Goal: Check status: Check status

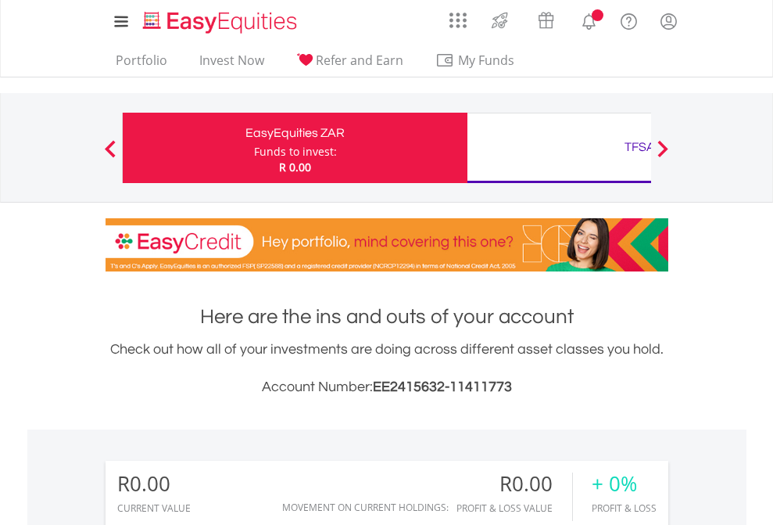
scroll to position [150, 246]
click at [254, 148] on div "Funds to invest:" at bounding box center [295, 152] width 83 height 16
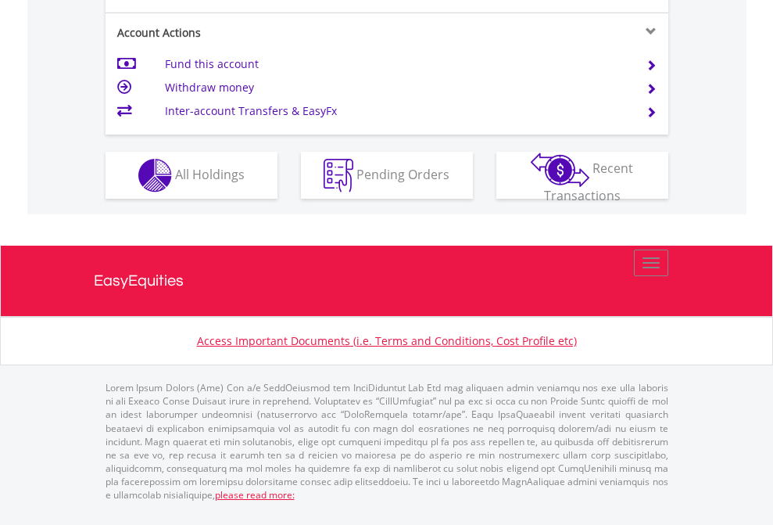
scroll to position [1530, 0]
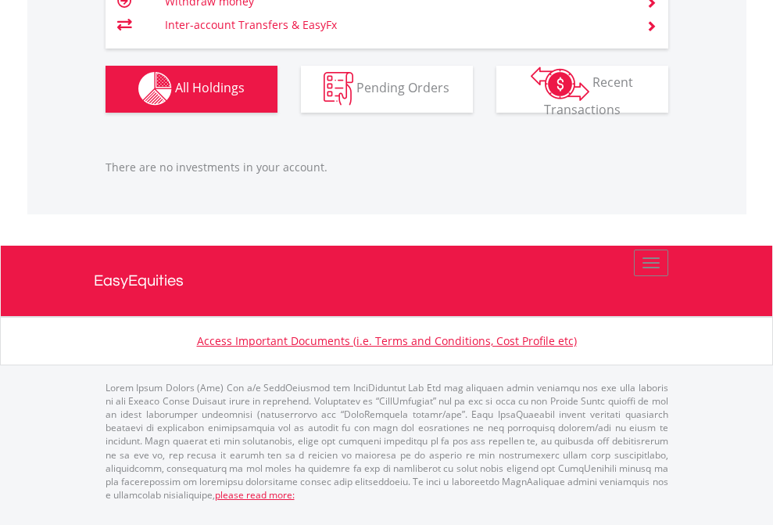
scroll to position [150, 246]
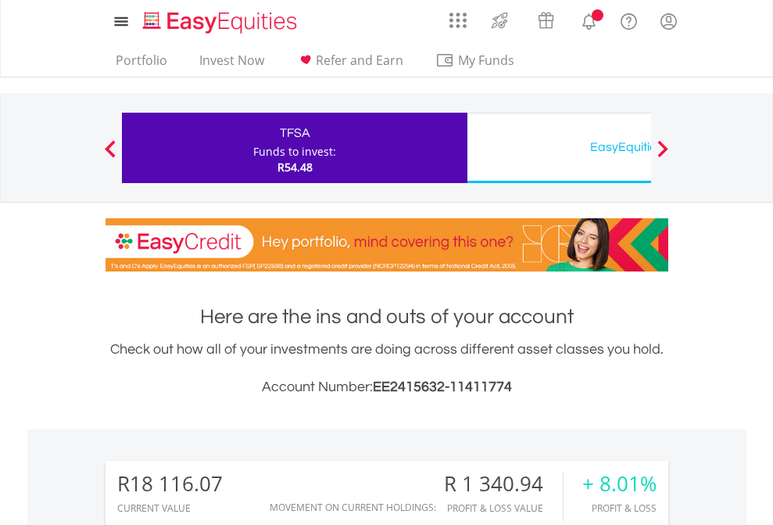
scroll to position [150, 246]
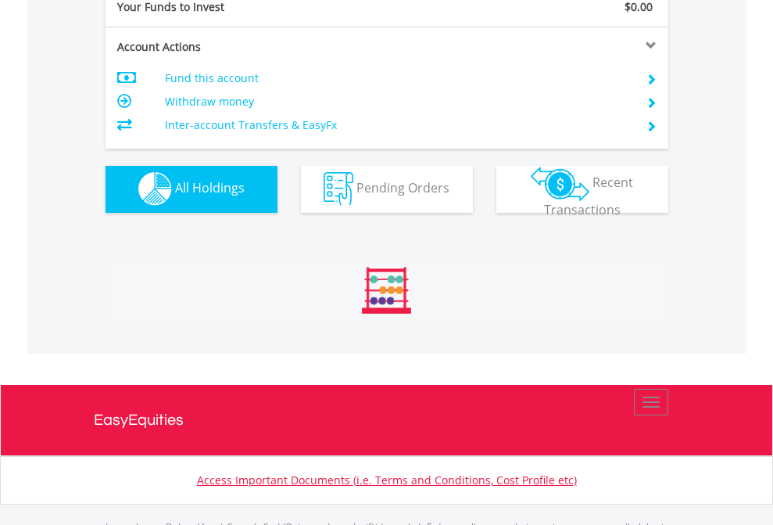
scroll to position [1548, 0]
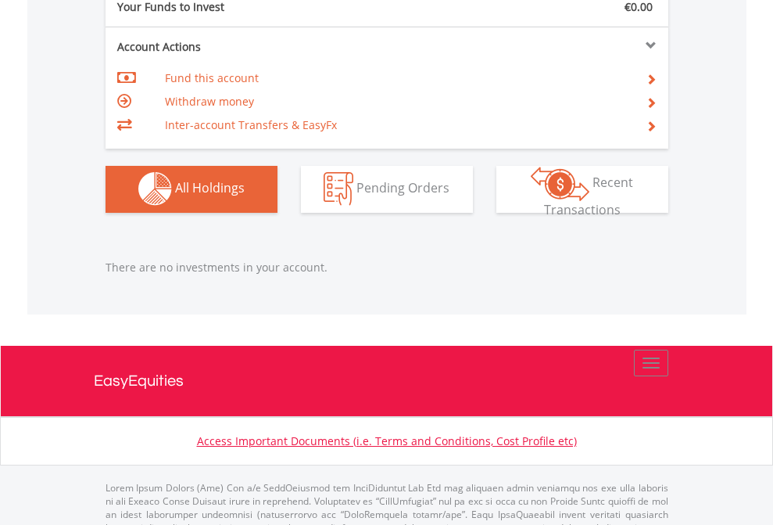
scroll to position [1548, 0]
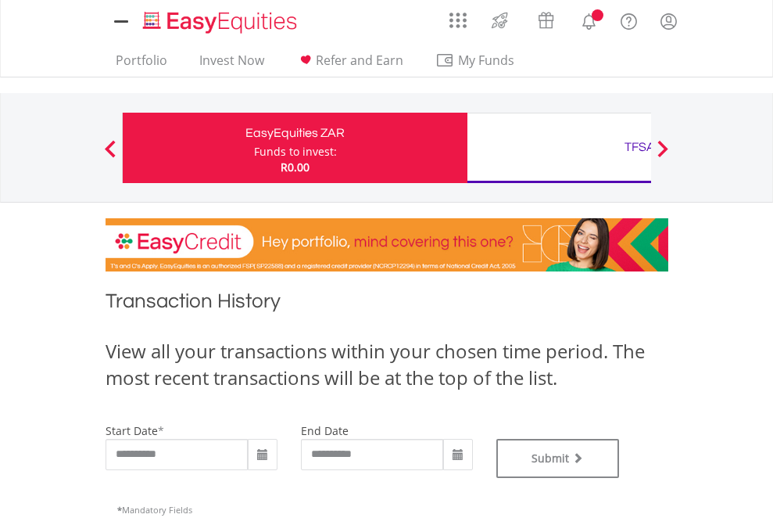
type input "**********"
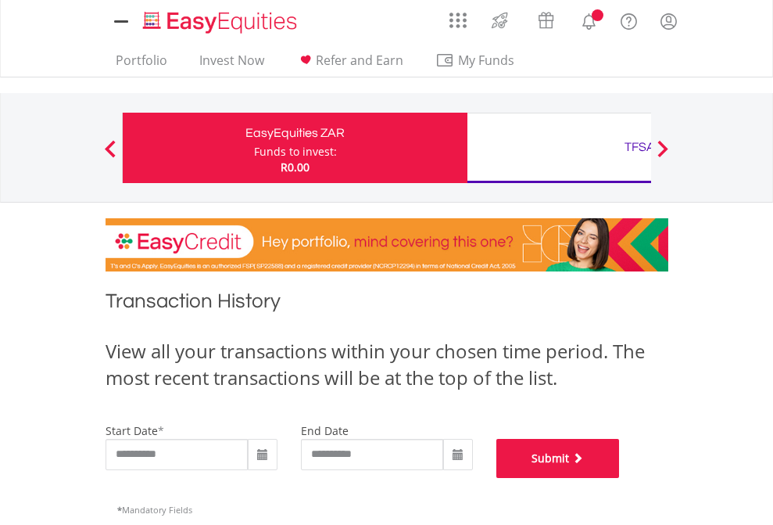
click at [620, 478] on button "Submit" at bounding box center [559, 458] width 124 height 39
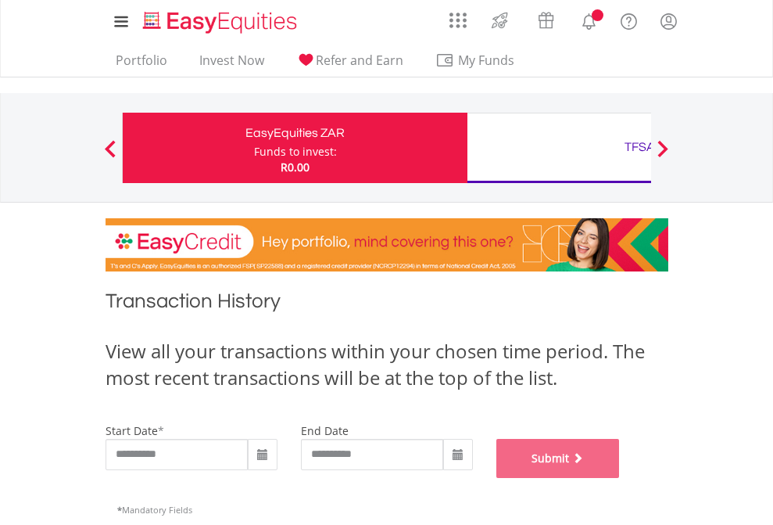
scroll to position [634, 0]
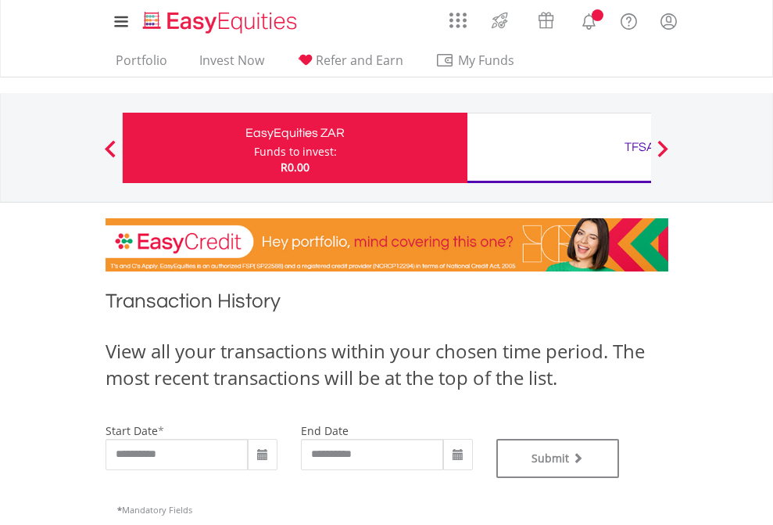
click at [559, 148] on div "TFSA" at bounding box center [640, 147] width 326 height 22
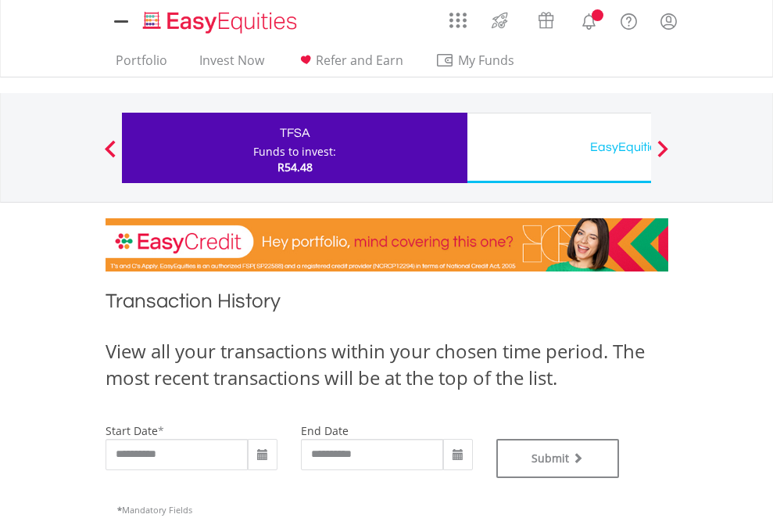
type input "**********"
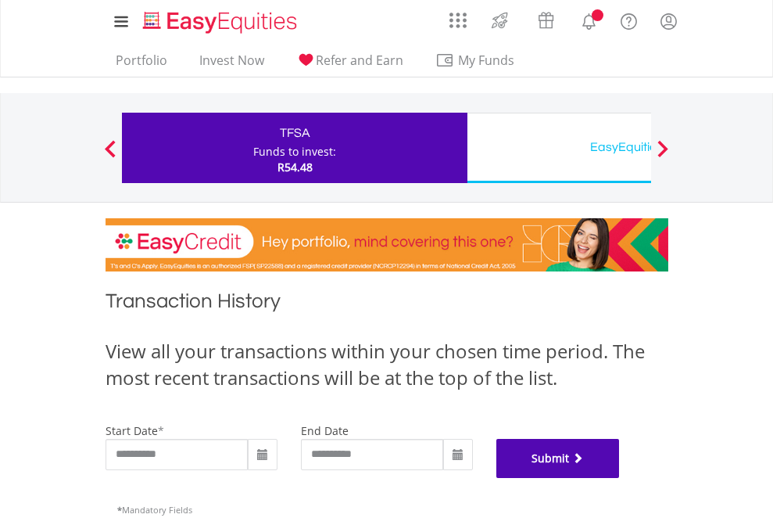
click at [620, 478] on button "Submit" at bounding box center [559, 458] width 124 height 39
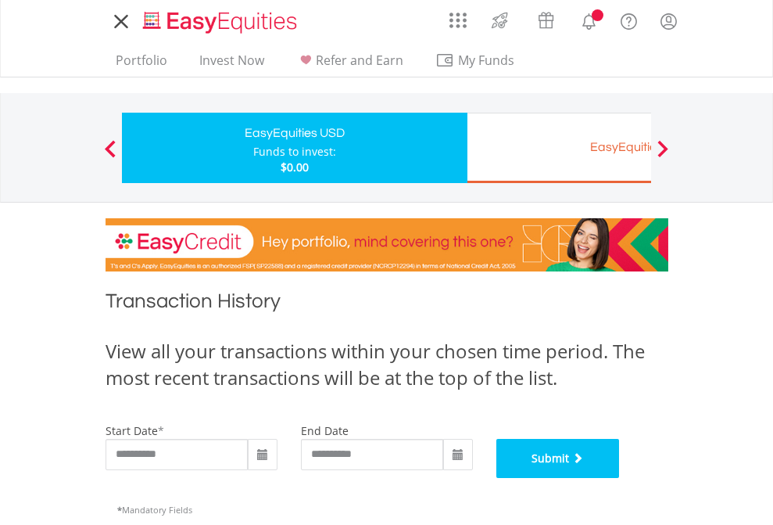
click at [620, 478] on button "Submit" at bounding box center [559, 458] width 124 height 39
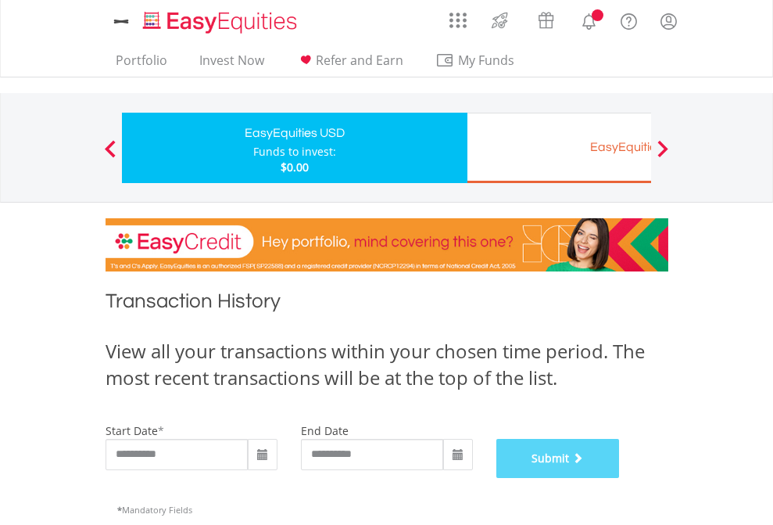
scroll to position [634, 0]
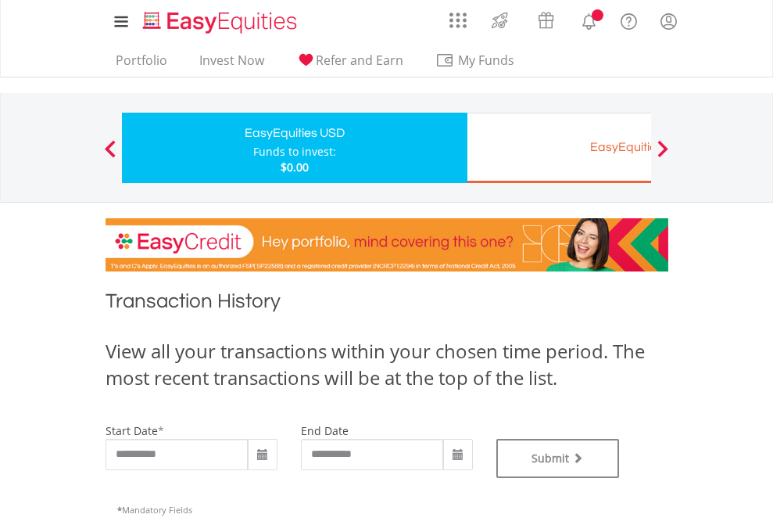
click at [559, 148] on div "EasyEquities EUR" at bounding box center [640, 147] width 326 height 22
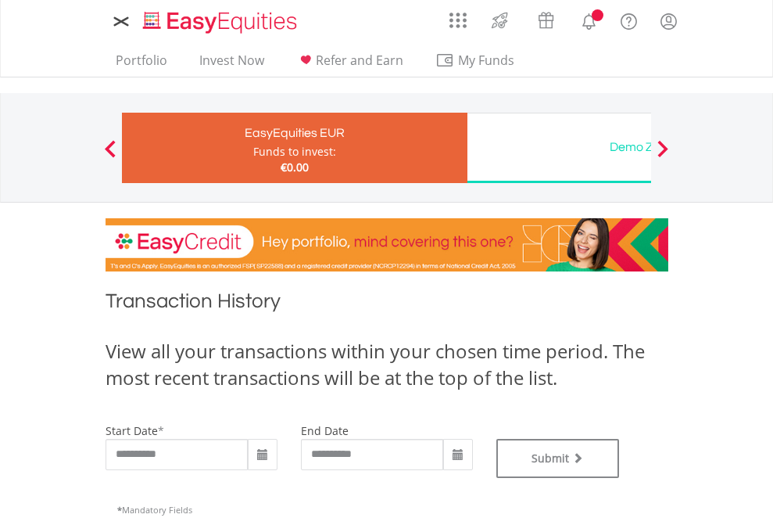
type input "**********"
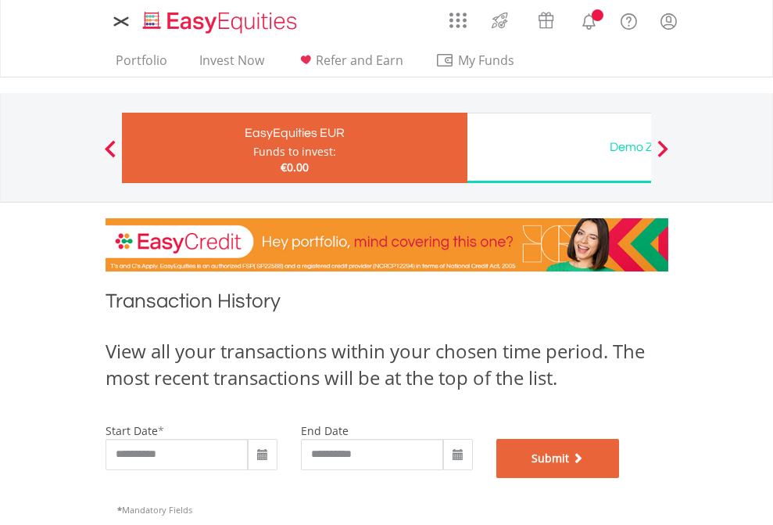
click at [620, 478] on button "Submit" at bounding box center [559, 458] width 124 height 39
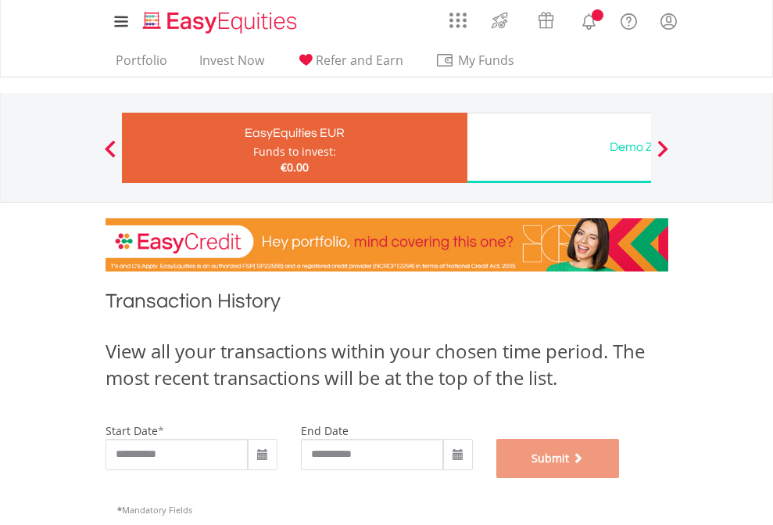
scroll to position [634, 0]
